Goal: Browse casually

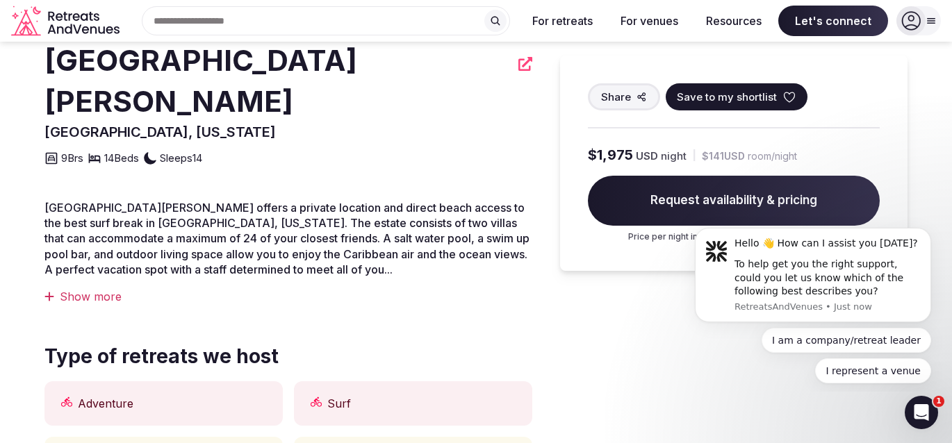
scroll to position [365, 0]
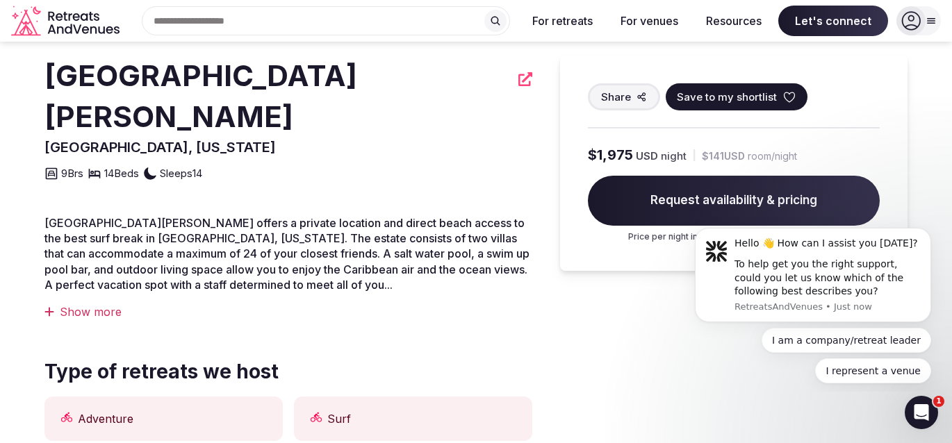
click at [112, 304] on div "Show more" at bounding box center [288, 311] width 488 height 15
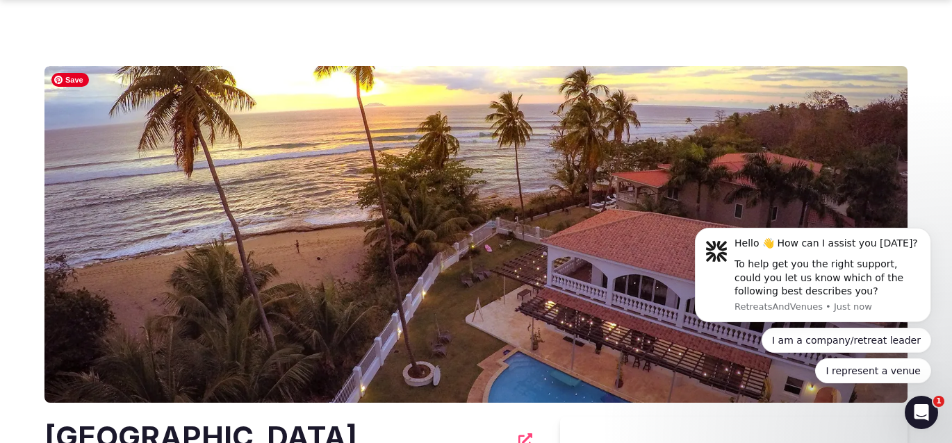
scroll to position [153, 0]
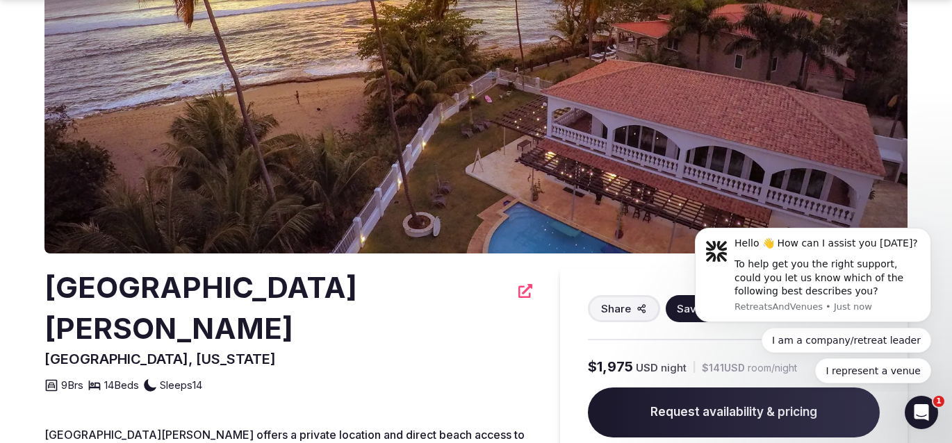
click at [515, 193] on img at bounding box center [475, 85] width 863 height 337
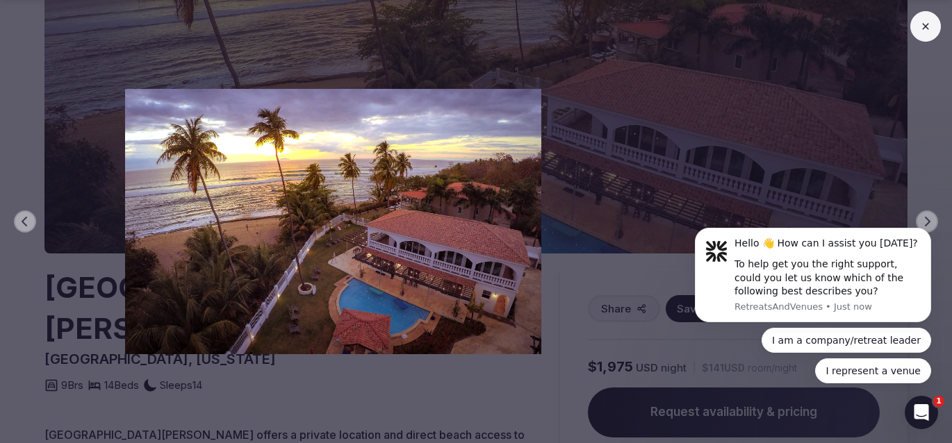
click at [916, 216] on html "Hello 👋 How can I assist you [DATE]? To help get you the right support, could y…" at bounding box center [813, 303] width 278 height 176
click at [928, 26] on icon at bounding box center [925, 26] width 11 height 11
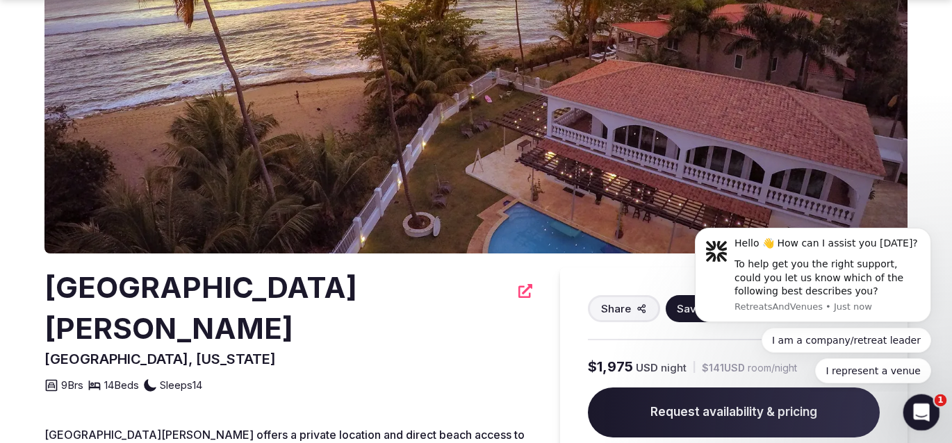
click at [925, 414] on icon "Open Intercom Messenger" at bounding box center [919, 410] width 23 height 23
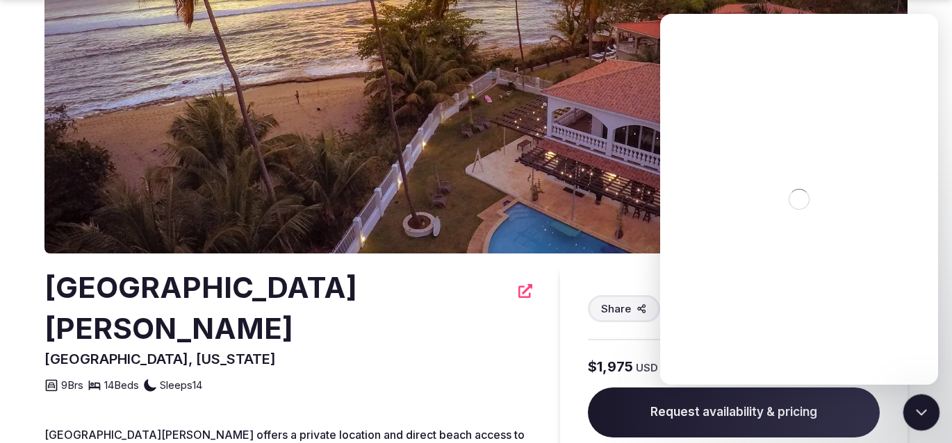
scroll to position [0, 0]
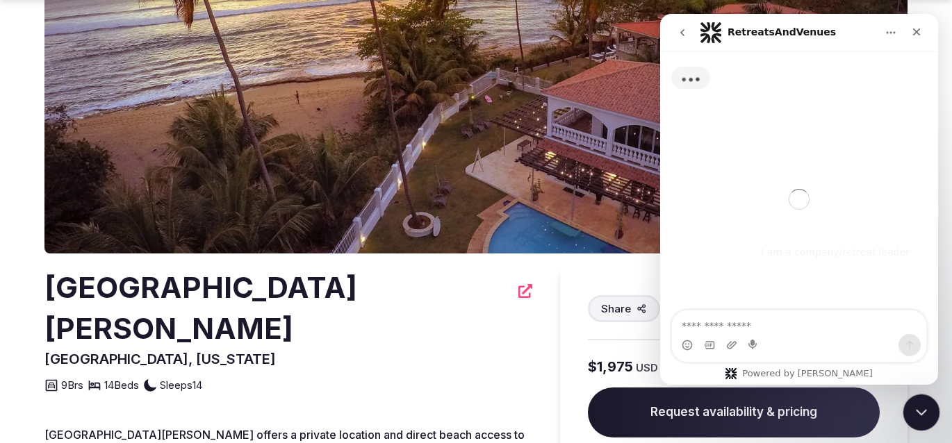
click at [925, 414] on icon "Close Intercom Messenger" at bounding box center [919, 410] width 17 height 17
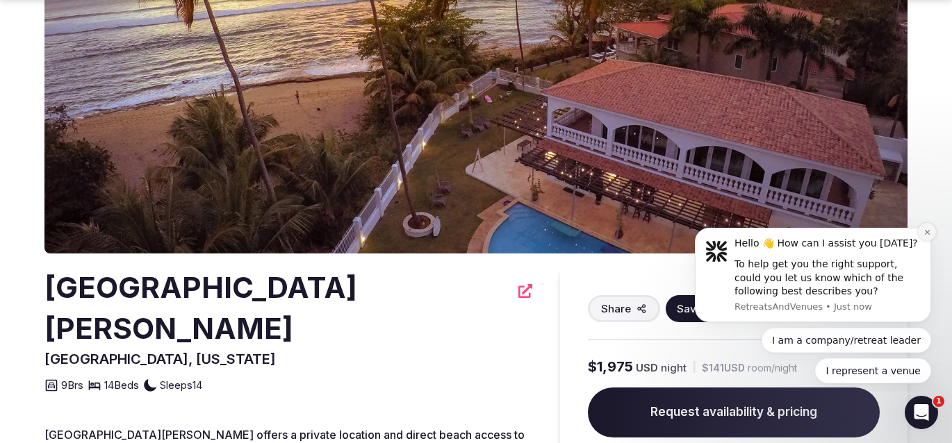
click at [925, 233] on icon "Dismiss notification" at bounding box center [927, 233] width 8 height 8
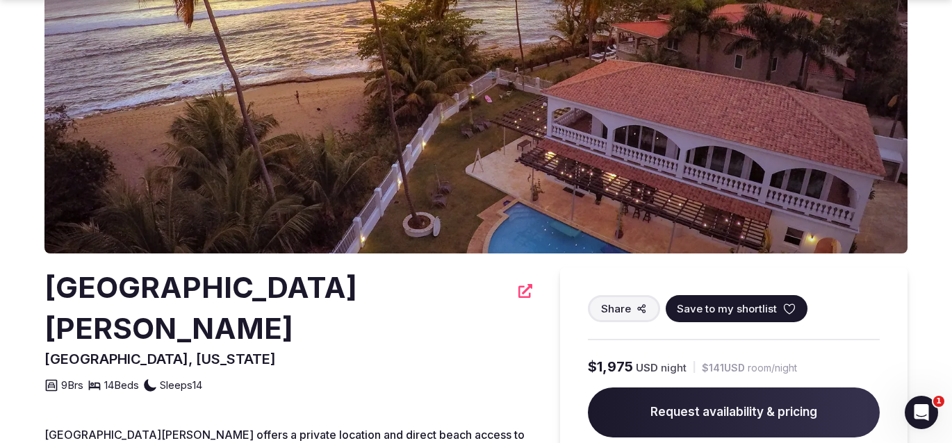
click at [877, 233] on img at bounding box center [475, 85] width 863 height 337
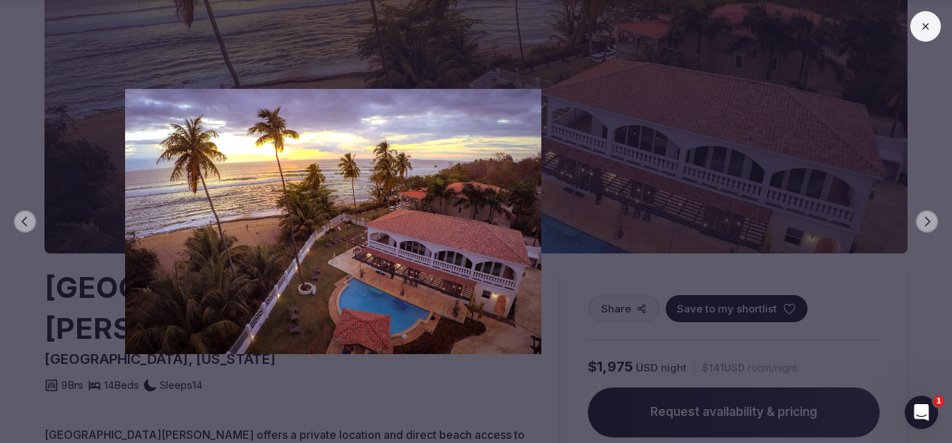
click at [743, 145] on div "Previous slide Next slide" at bounding box center [476, 221] width 952 height 443
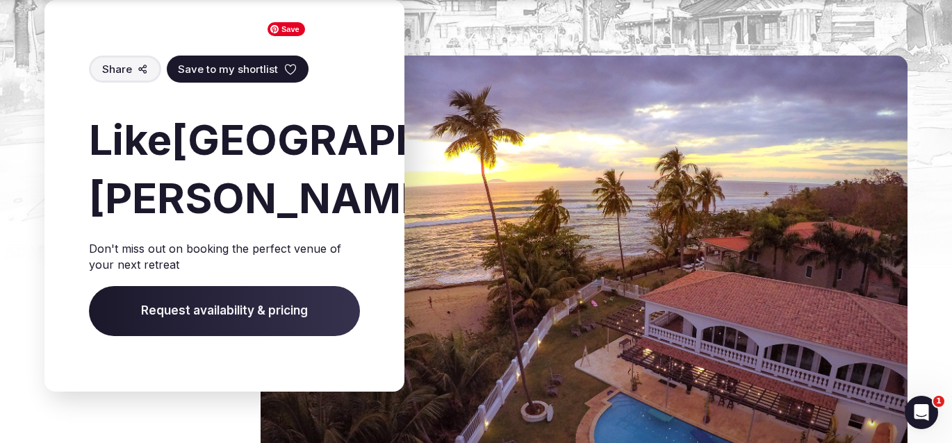
scroll to position [1910, 0]
